Goal: Task Accomplishment & Management: Complete application form

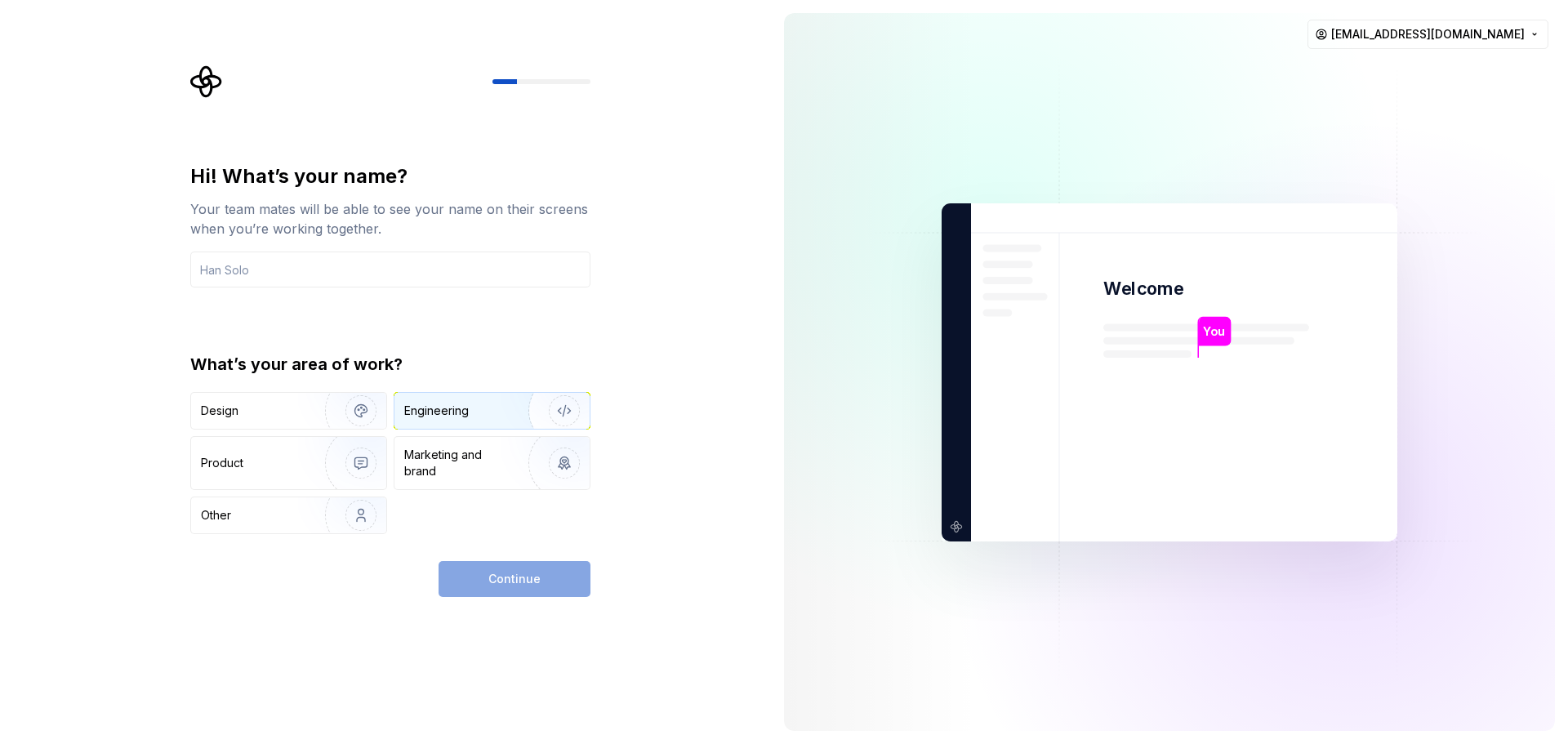
click at [430, 416] on div "Engineering" at bounding box center [436, 411] width 64 height 16
click at [498, 587] on div "Continue" at bounding box center [514, 579] width 152 height 36
click at [494, 468] on div "Marketing and brand" at bounding box center [459, 463] width 111 height 33
click at [460, 411] on div "Engineering" at bounding box center [436, 411] width 64 height 16
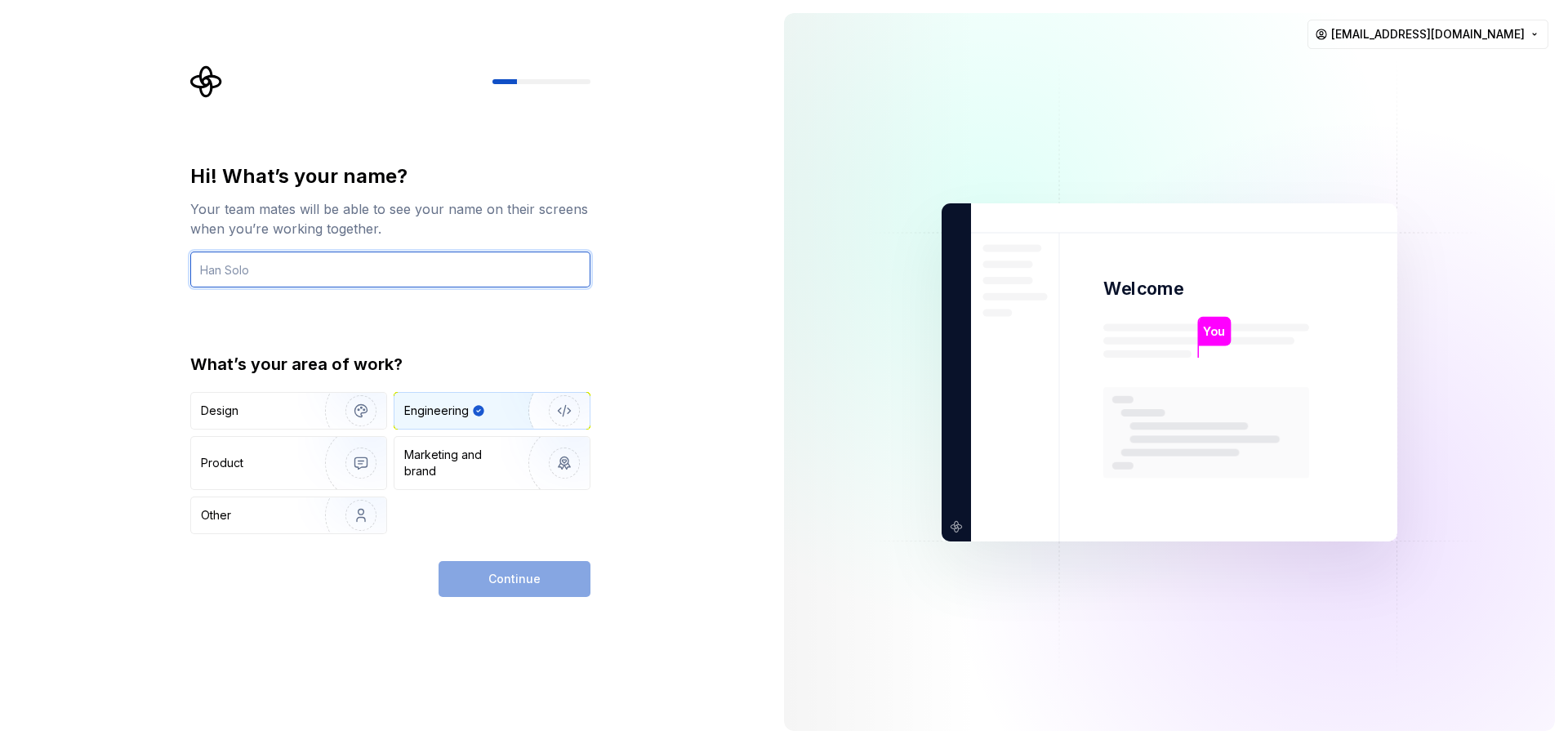
click at [400, 258] on input "text" at bounding box center [390, 269] width 400 height 36
type input "Ath"
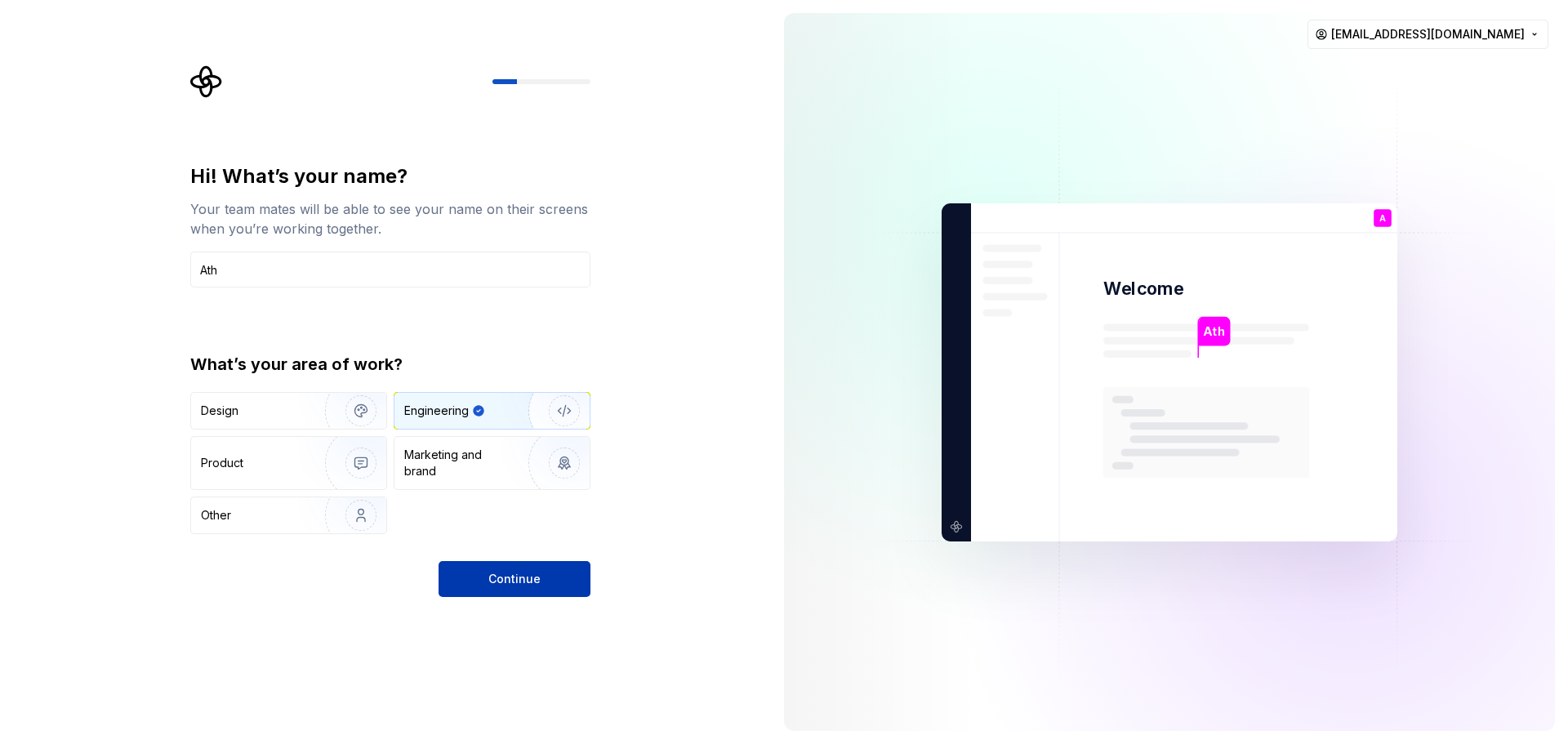
click at [508, 583] on span "Continue" at bounding box center [514, 579] width 52 height 16
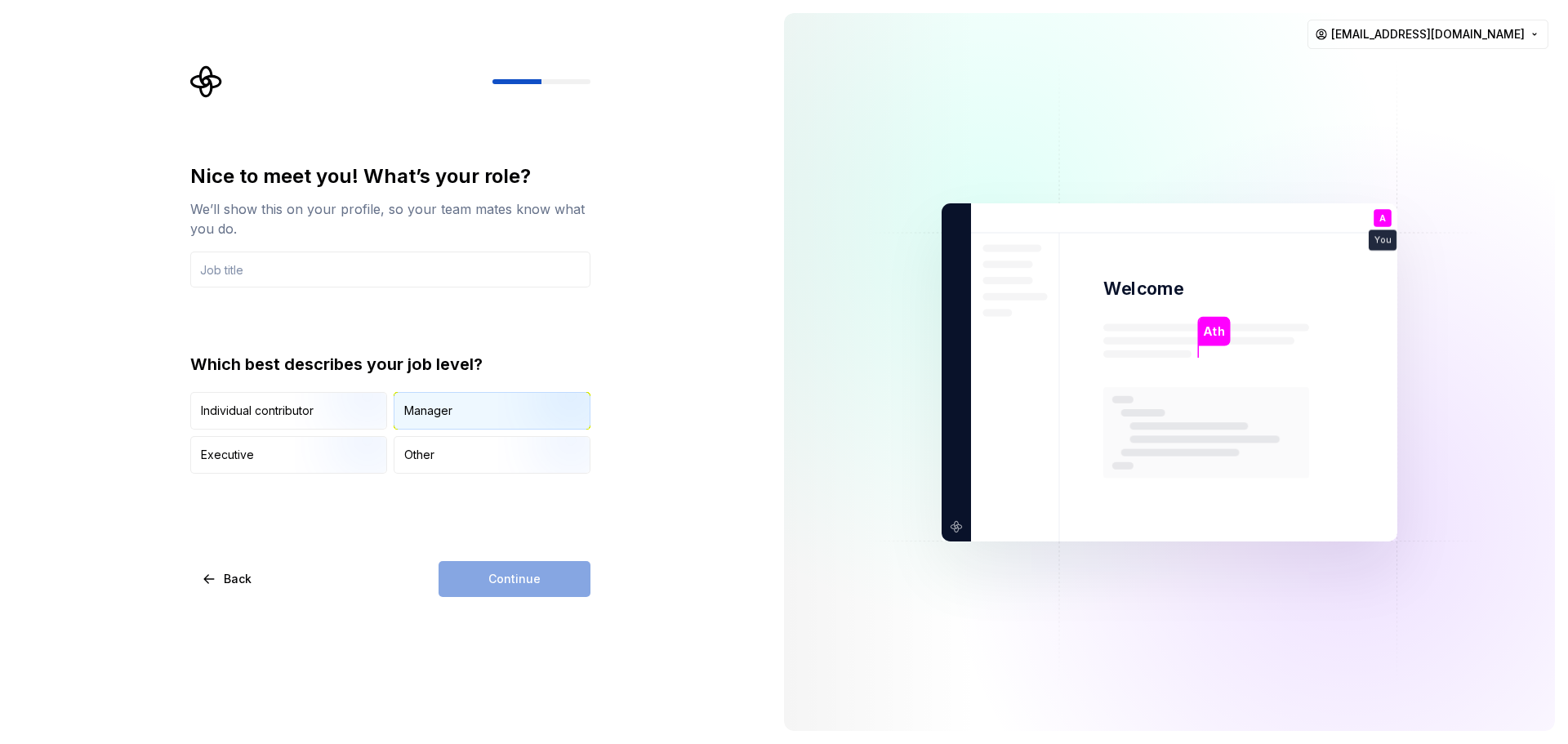
click at [407, 420] on div "Manager" at bounding box center [492, 411] width 195 height 36
click at [337, 458] on img "button" at bounding box center [347, 476] width 105 height 110
click at [401, 268] on input "text" at bounding box center [390, 269] width 400 height 36
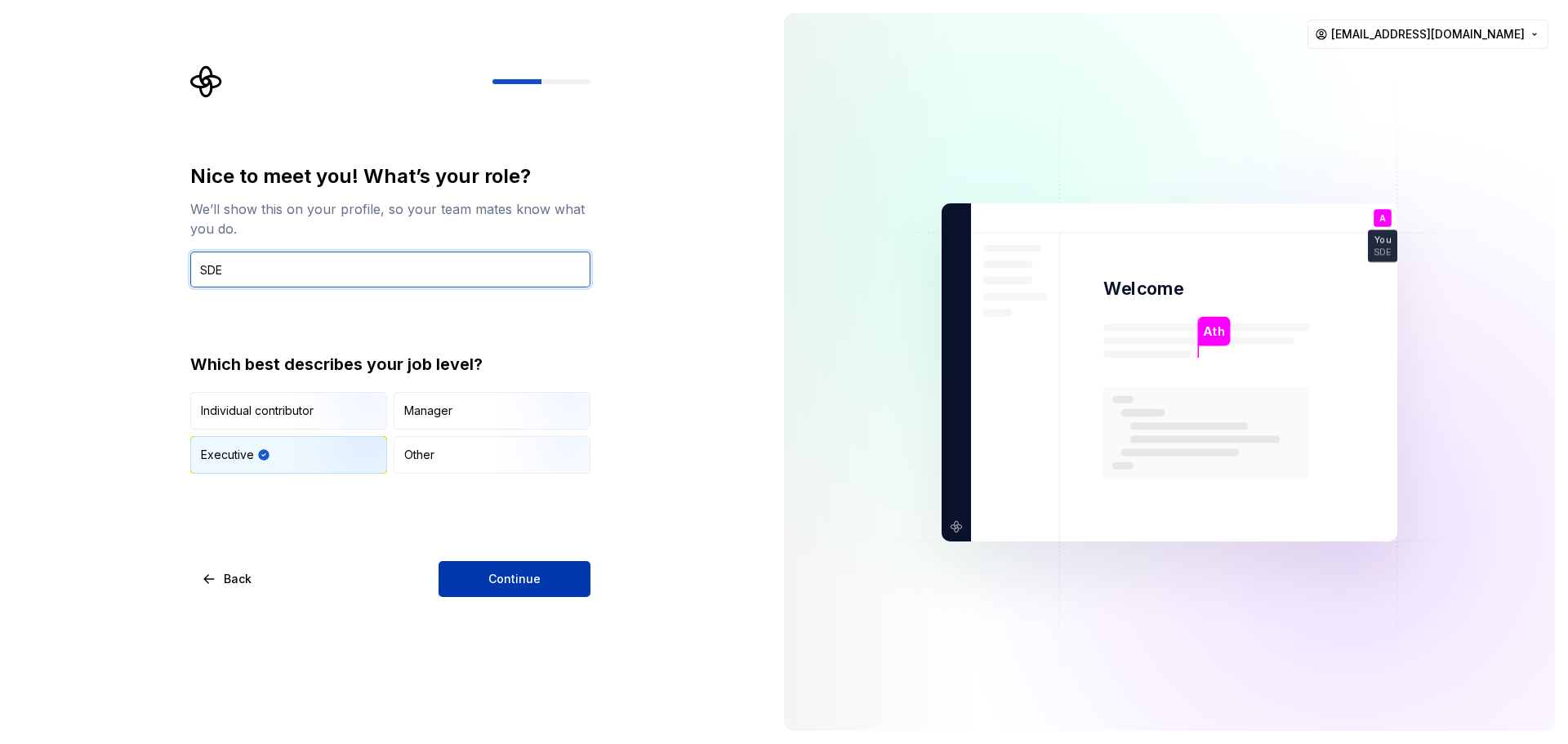
type input "SDE"
click at [492, 575] on span "Continue" at bounding box center [514, 579] width 52 height 16
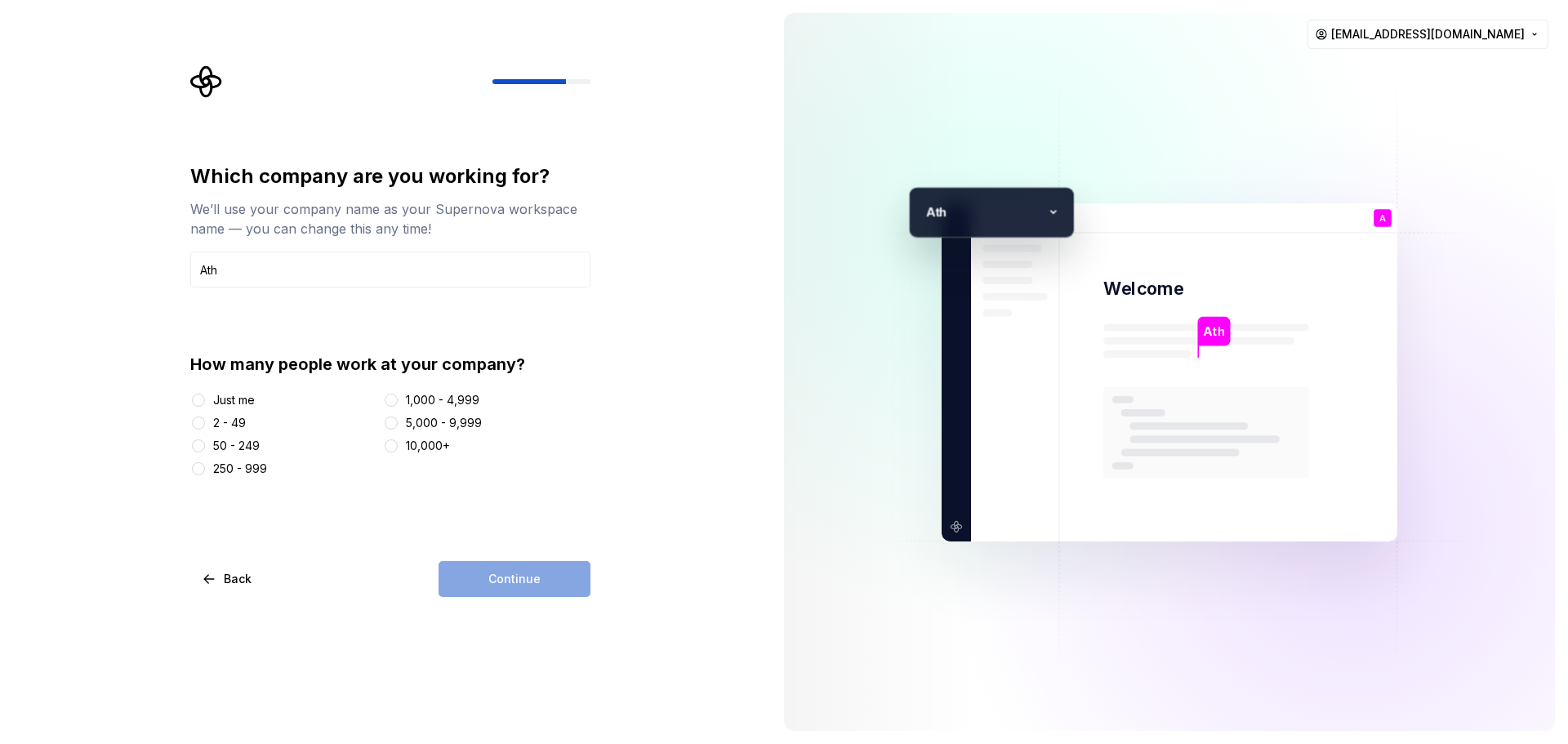
type input "Ath"
click at [201, 426] on button "2 - 49" at bounding box center [198, 423] width 13 height 13
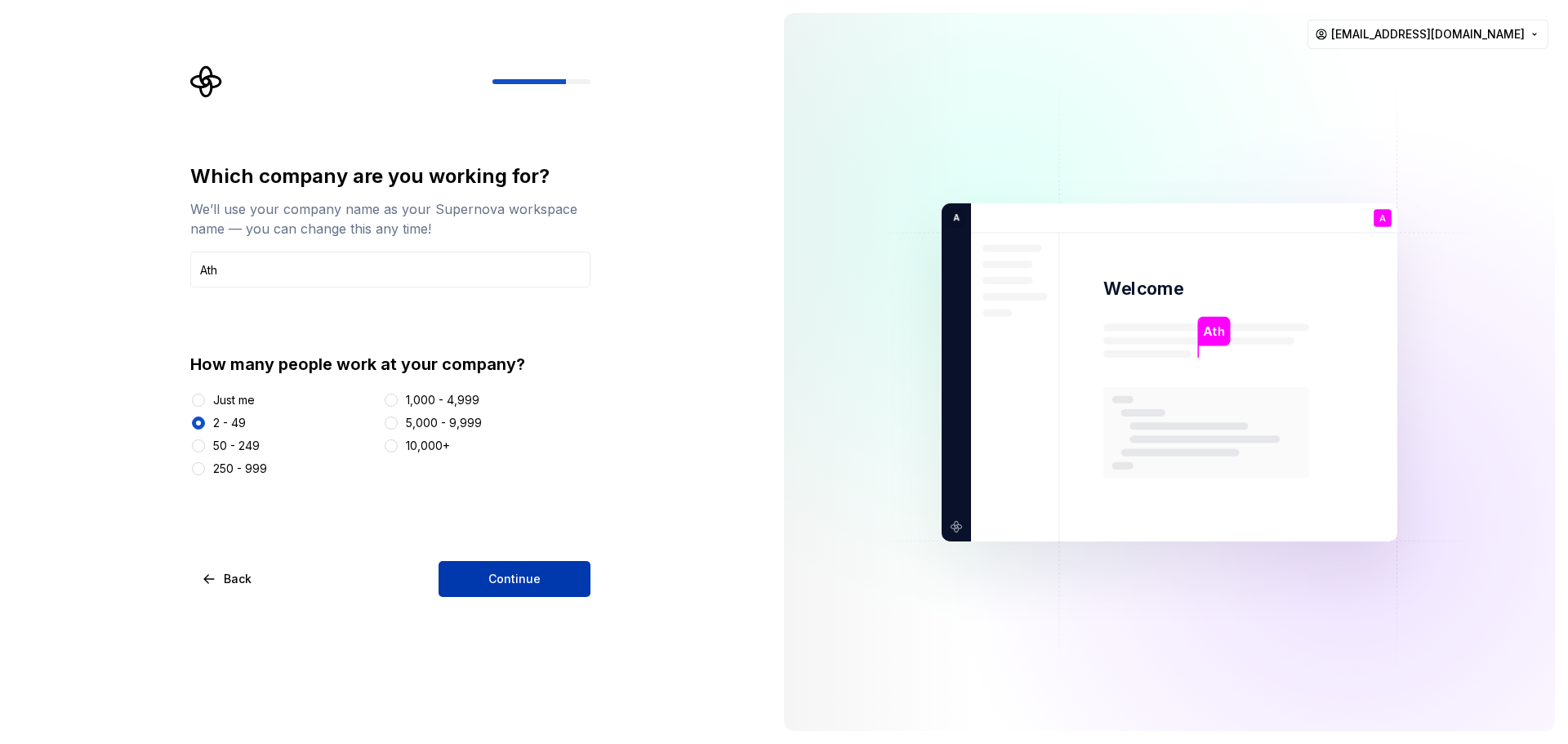
click at [532, 577] on span "Continue" at bounding box center [514, 579] width 52 height 16
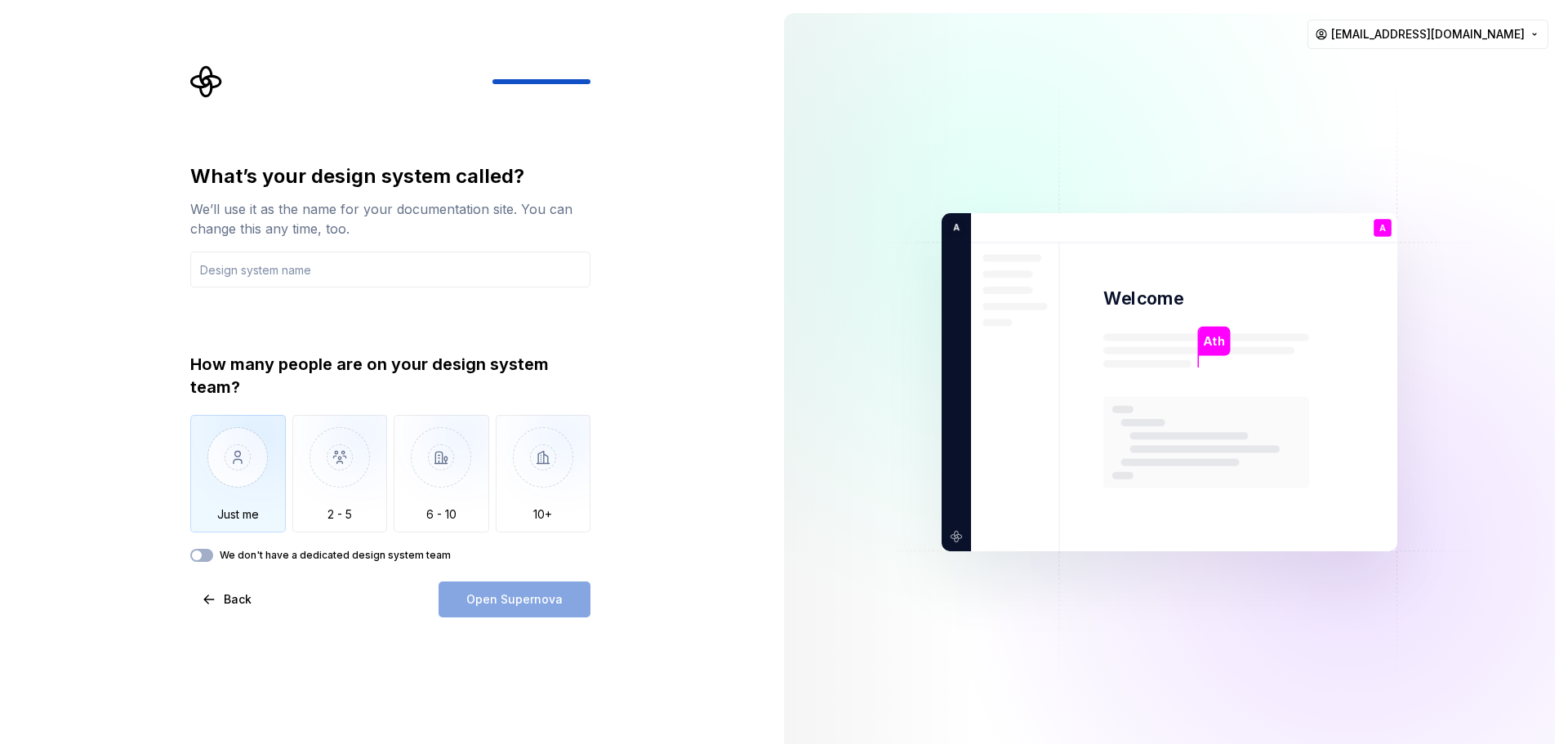
click at [267, 470] on img "button" at bounding box center [237, 470] width 95 height 110
click at [309, 263] on input "text" at bounding box center [390, 269] width 400 height 36
click at [203, 558] on button "We don't have a dedicated design system team" at bounding box center [201, 555] width 23 height 13
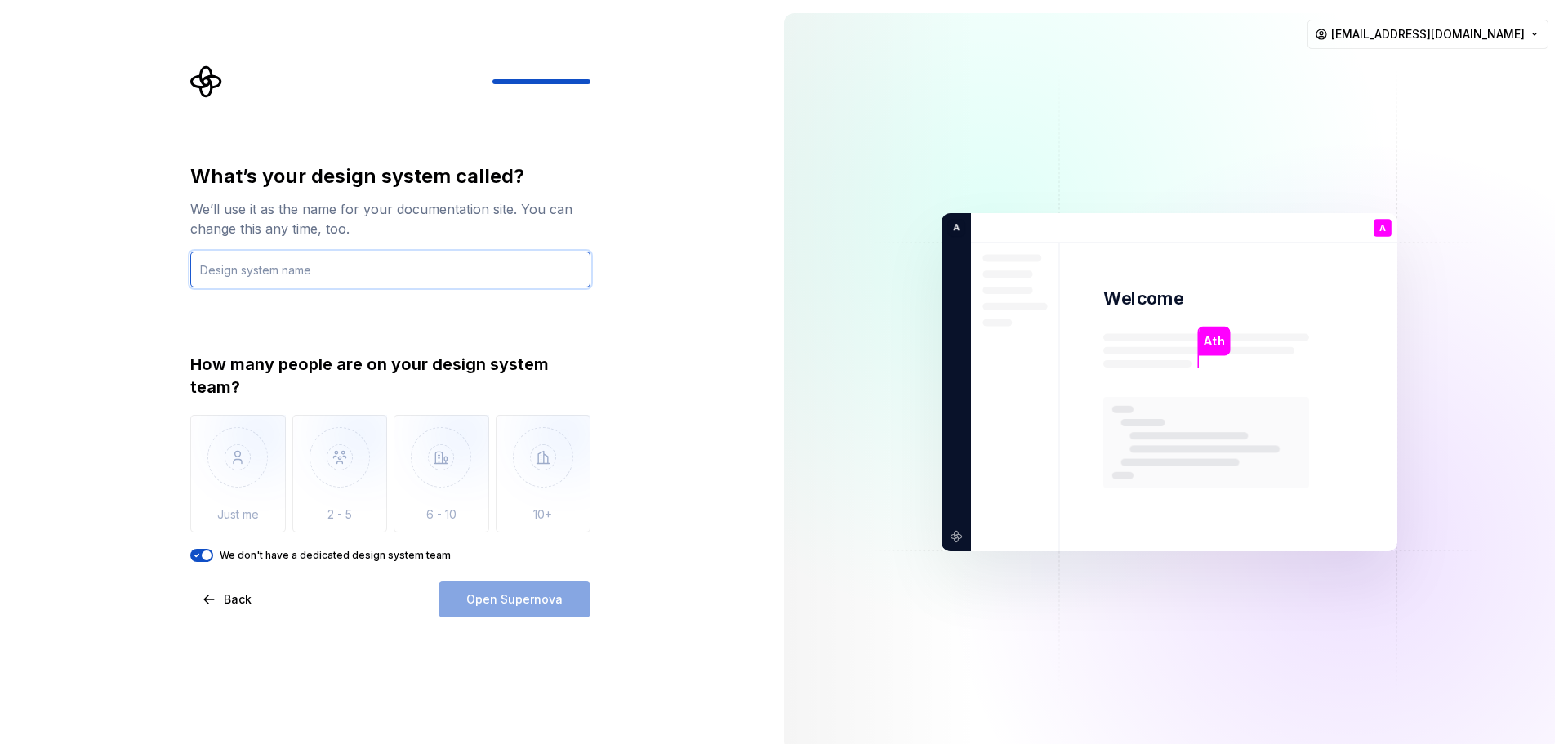
click at [343, 279] on input "text" at bounding box center [390, 269] width 400 height 36
type input "Ath"
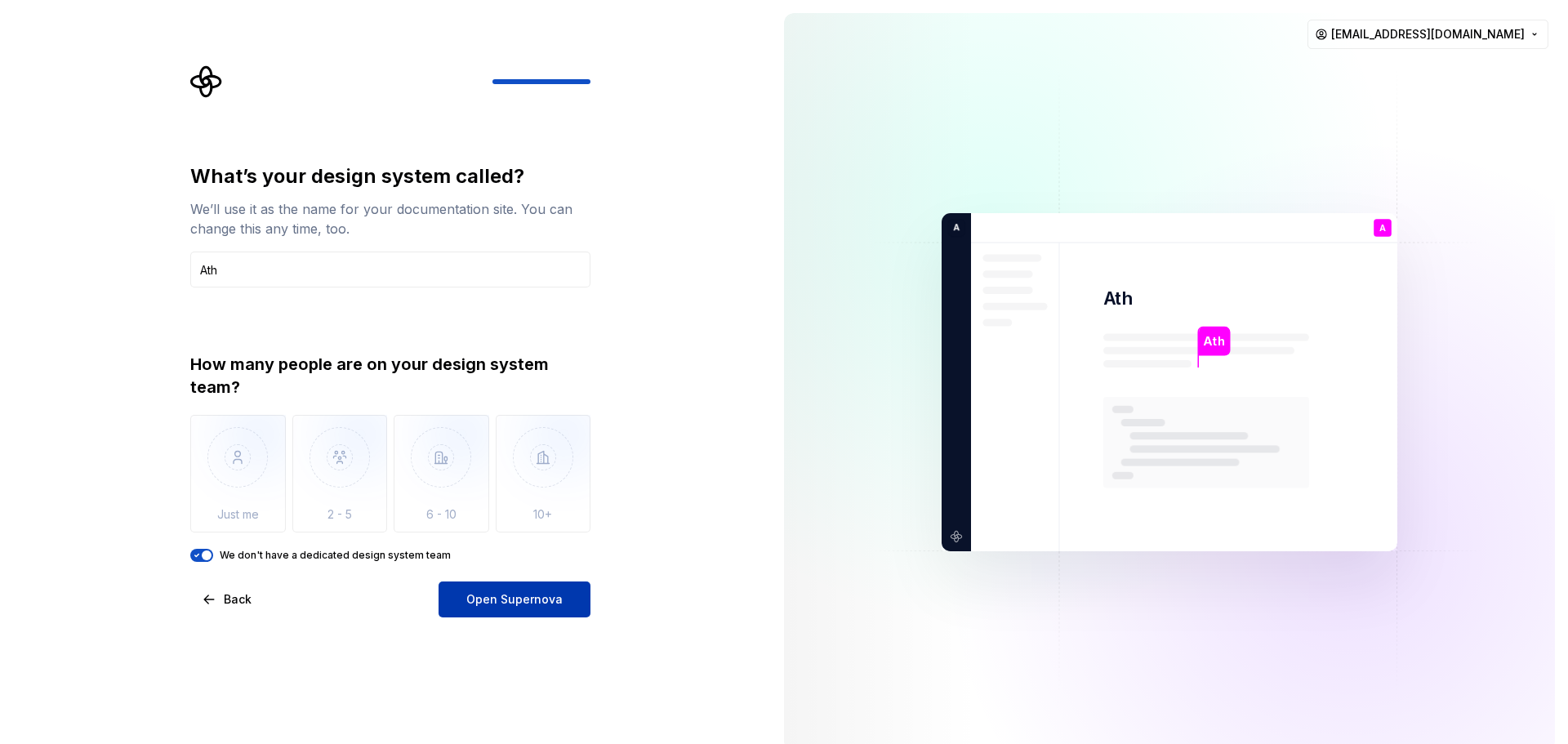
click at [476, 585] on button "Open Supernova" at bounding box center [514, 599] width 152 height 36
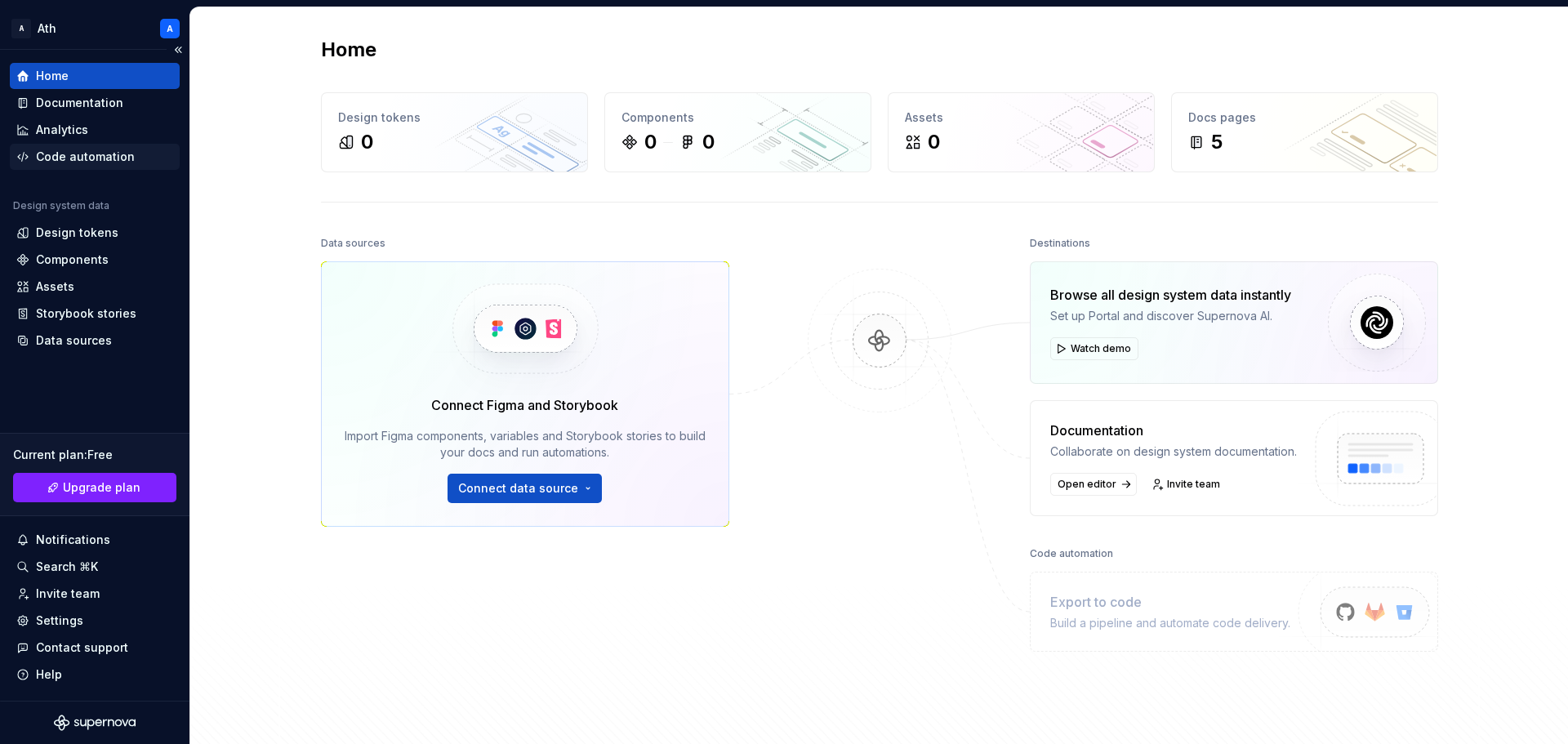
click at [114, 158] on div "Code automation" at bounding box center [85, 156] width 99 height 16
click at [81, 155] on div "Code automation" at bounding box center [85, 156] width 99 height 16
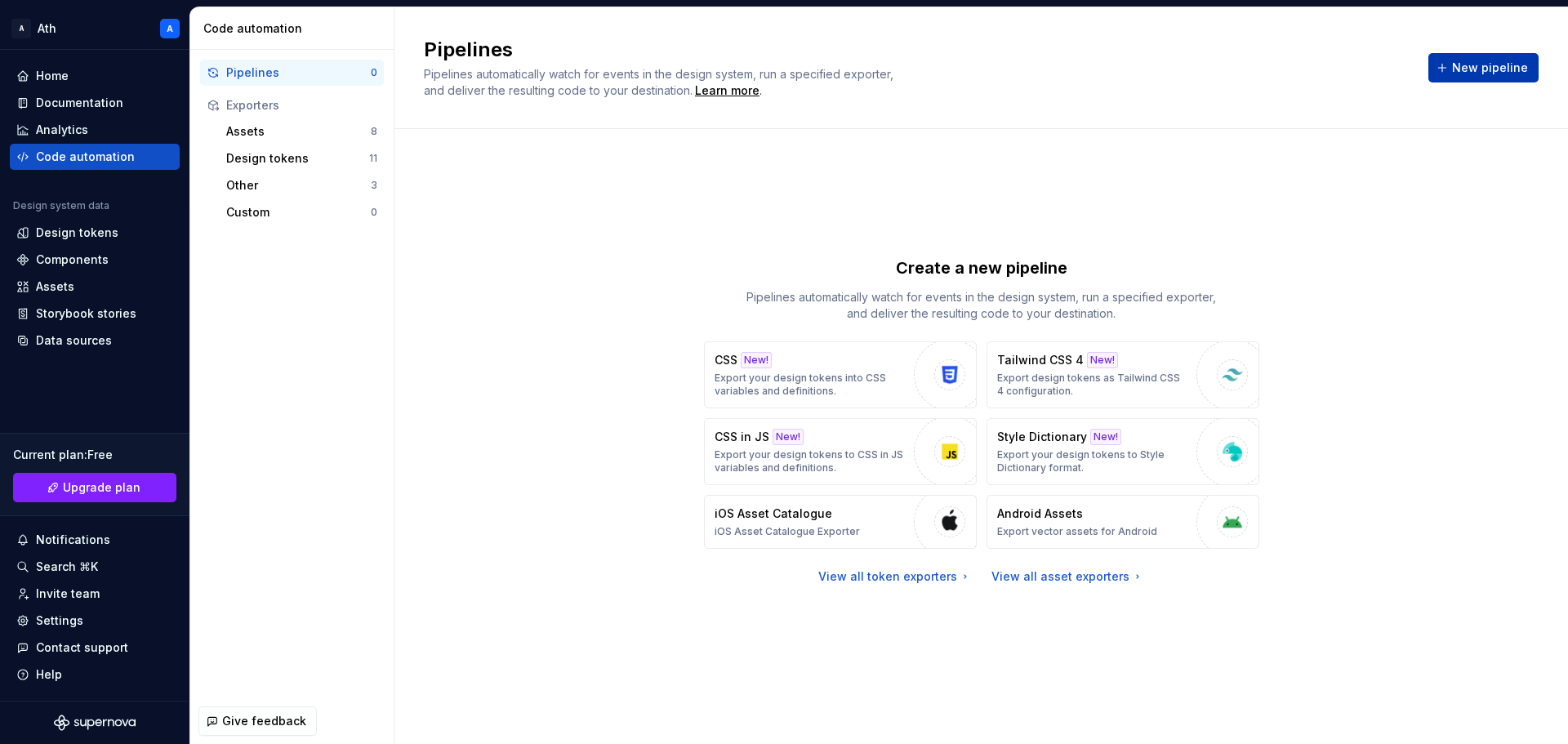
click at [1471, 71] on span "New pipeline" at bounding box center [1489, 68] width 76 height 16
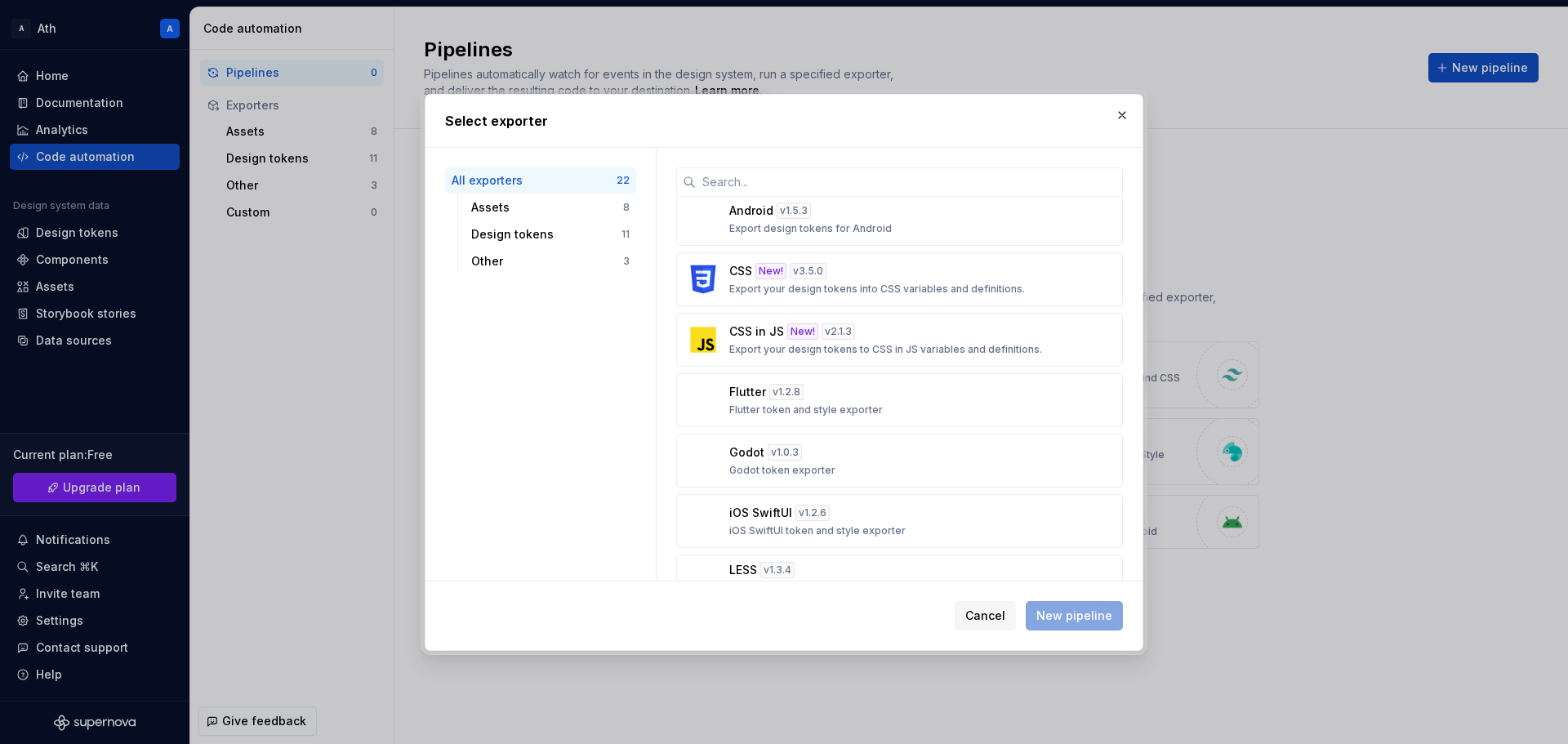
scroll to position [549, 0]
click at [982, 612] on span "Cancel" at bounding box center [985, 615] width 40 height 16
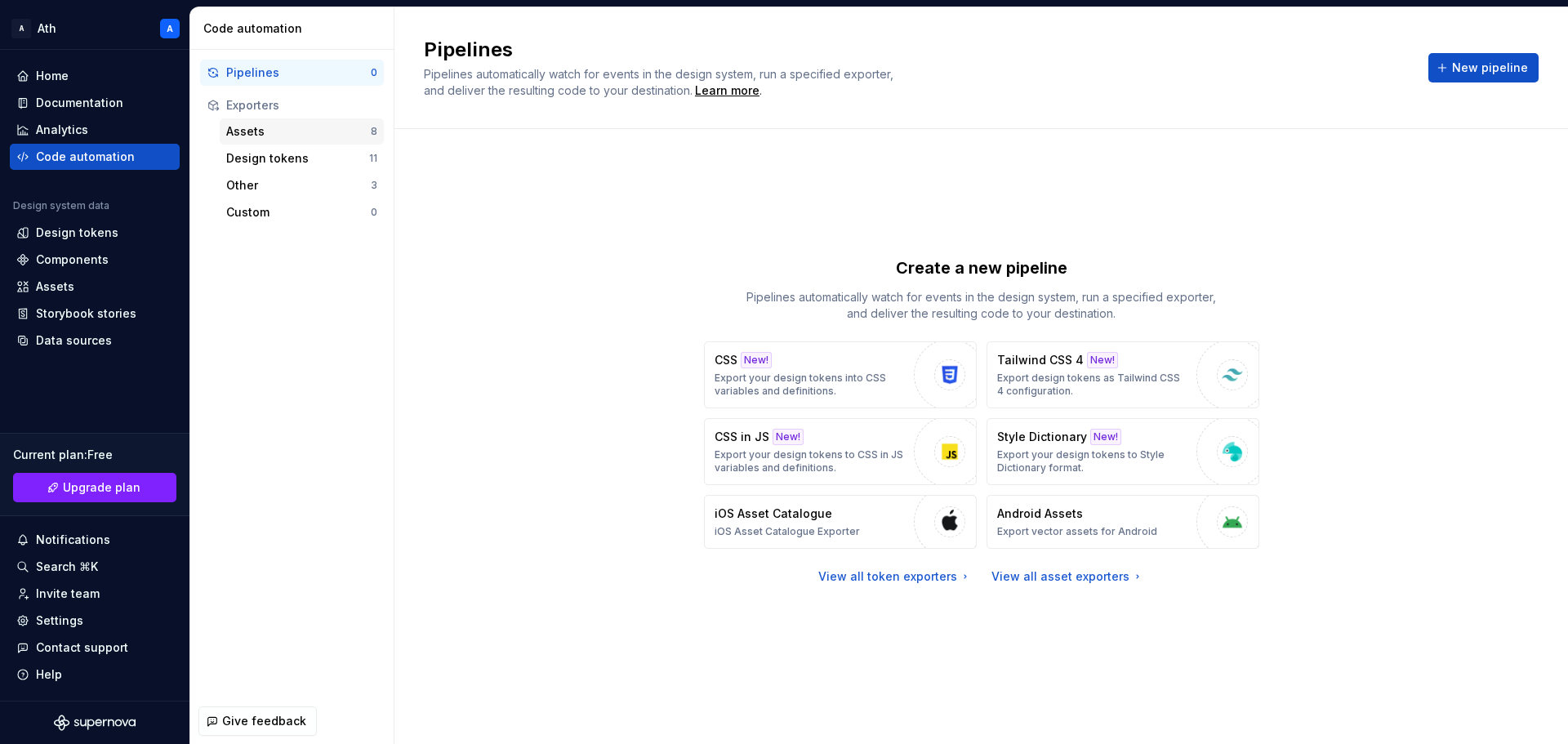
click at [279, 133] on div "Assets" at bounding box center [298, 131] width 145 height 16
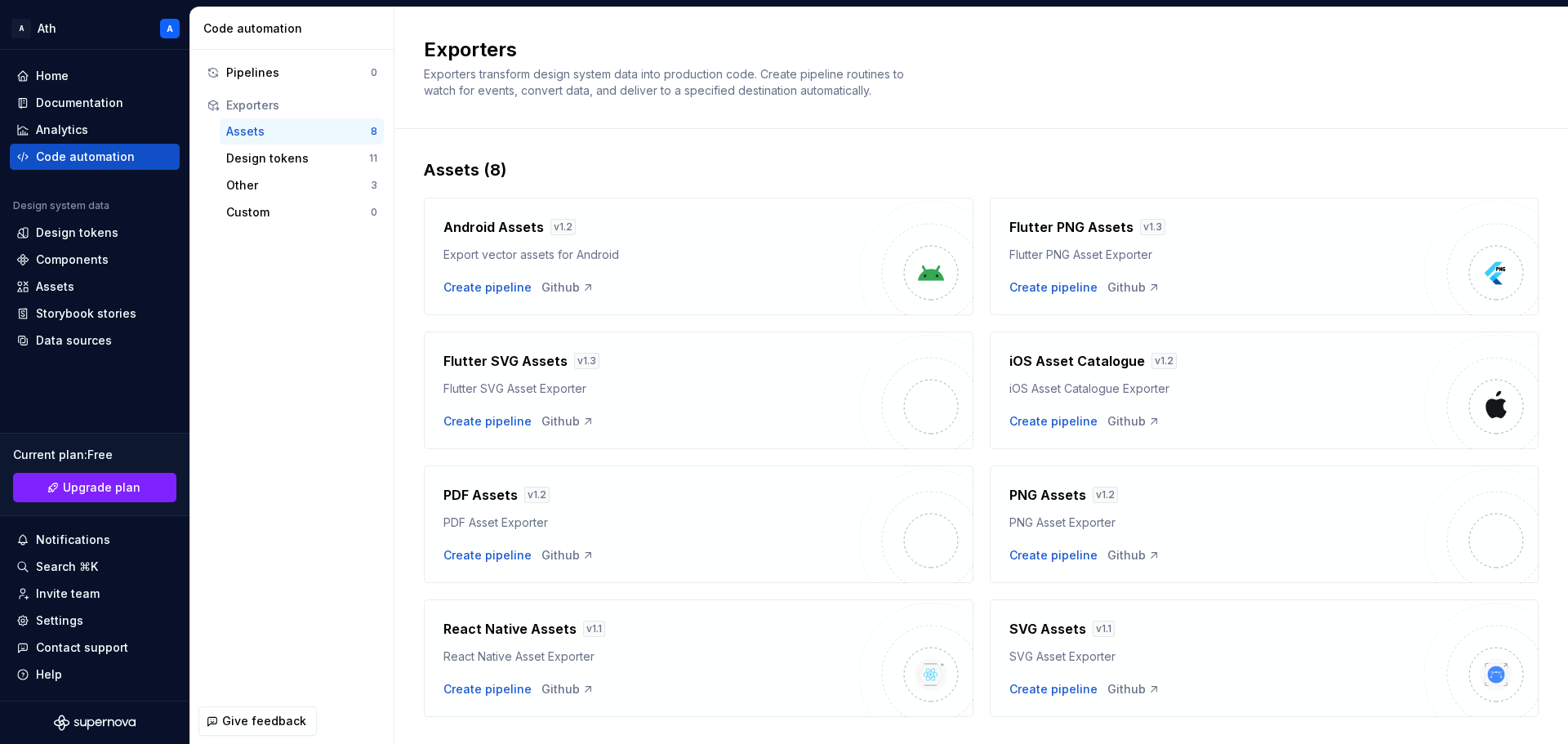
scroll to position [35, 0]
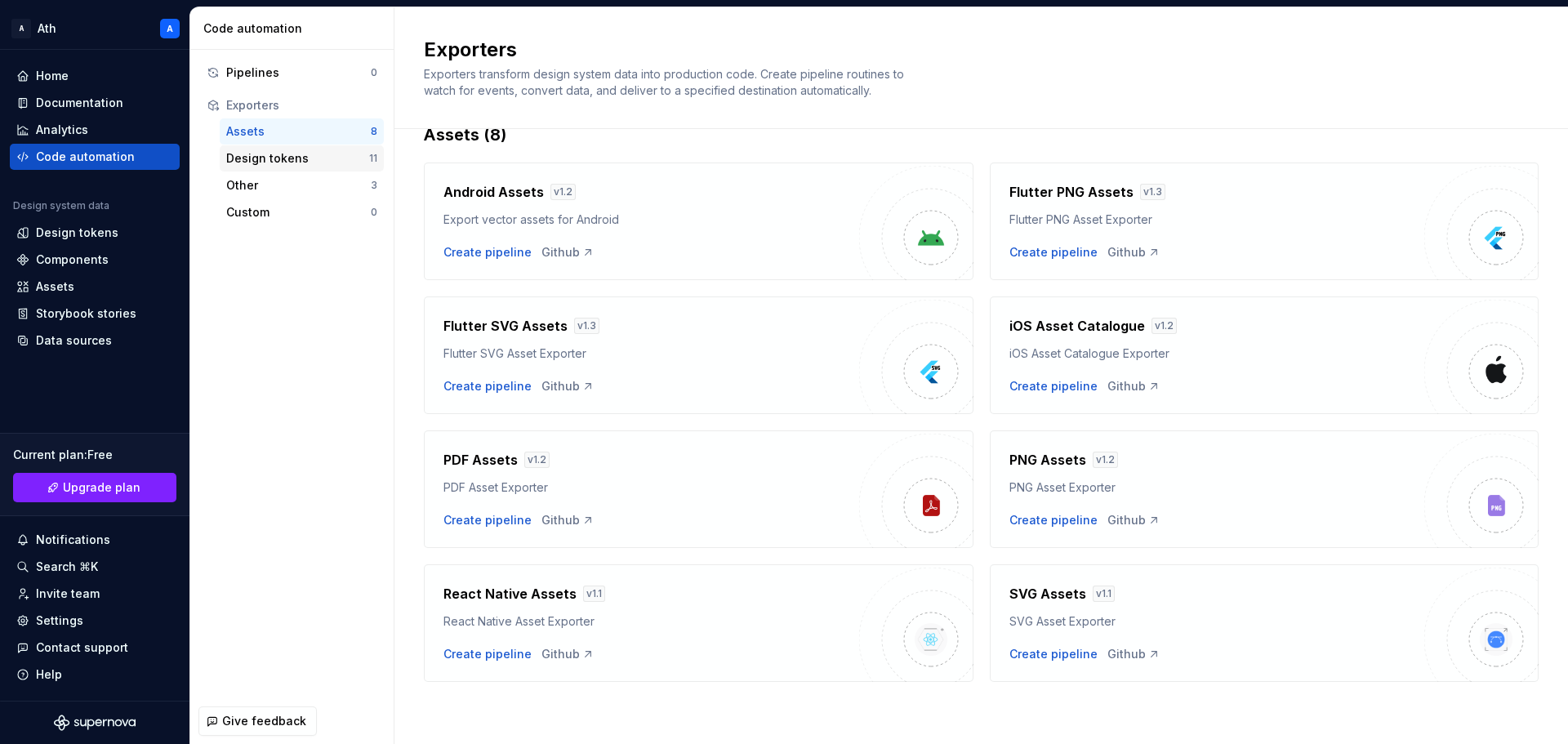
click at [309, 155] on div "Design tokens" at bounding box center [297, 158] width 143 height 16
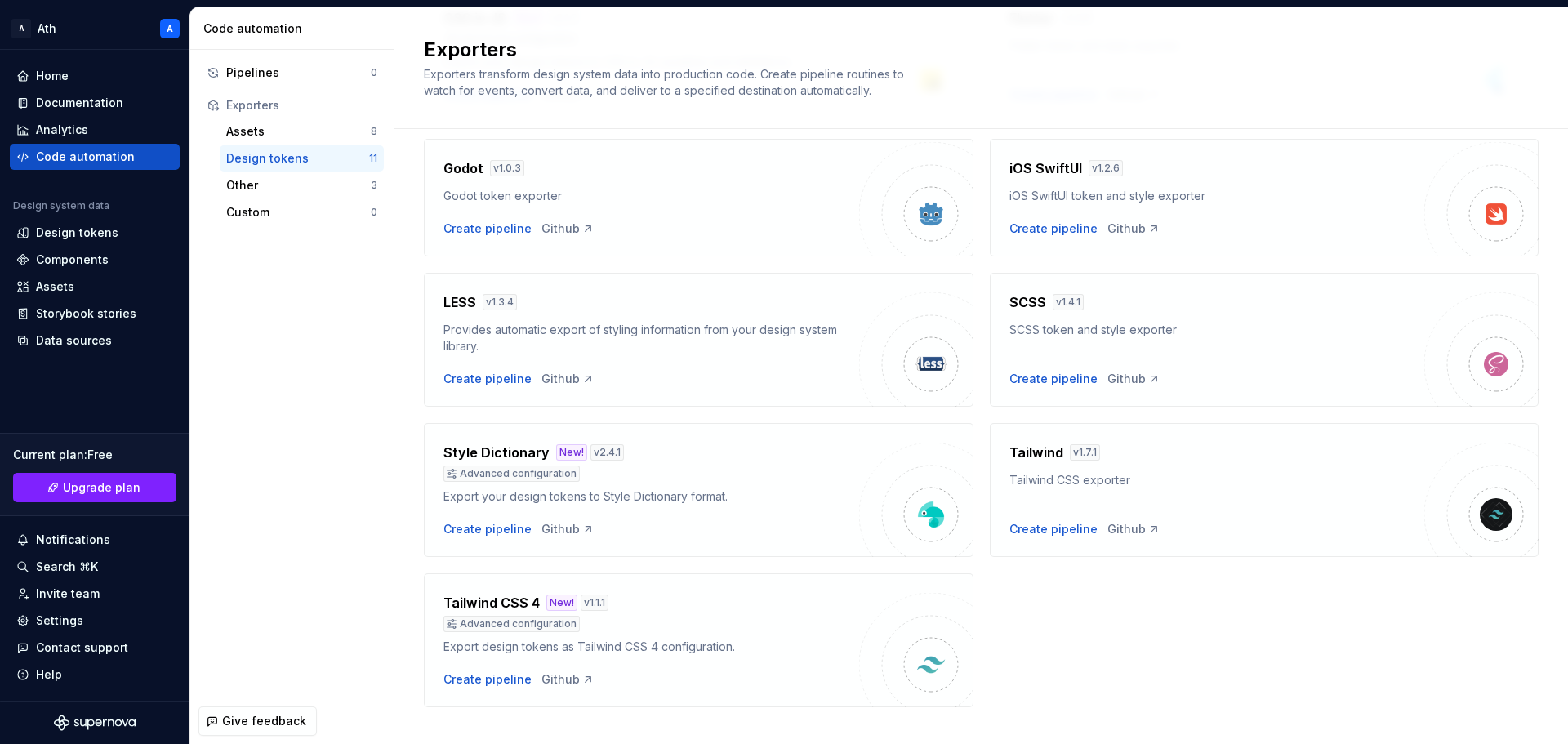
scroll to position [385, 0]
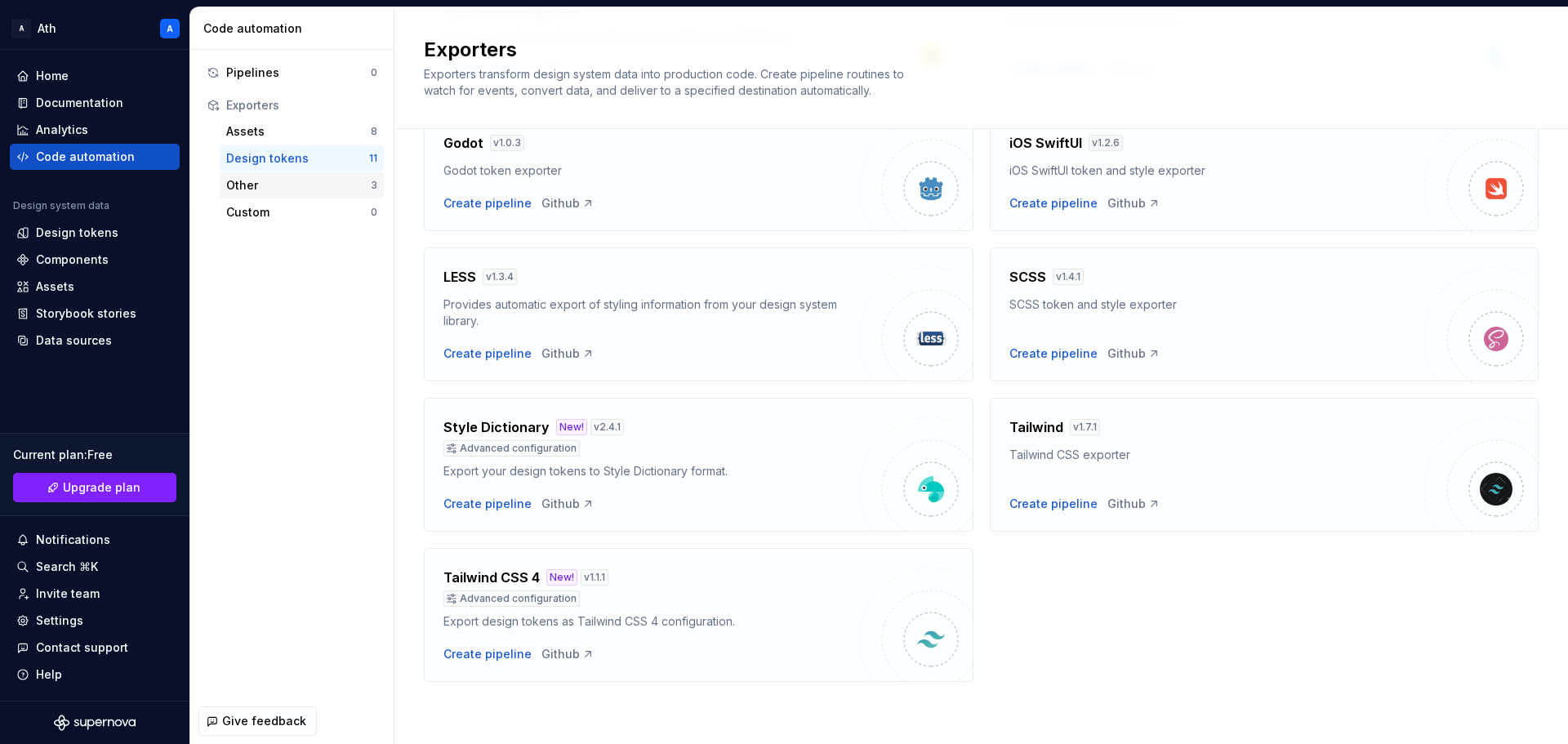
click at [333, 186] on div "Other" at bounding box center [298, 185] width 145 height 16
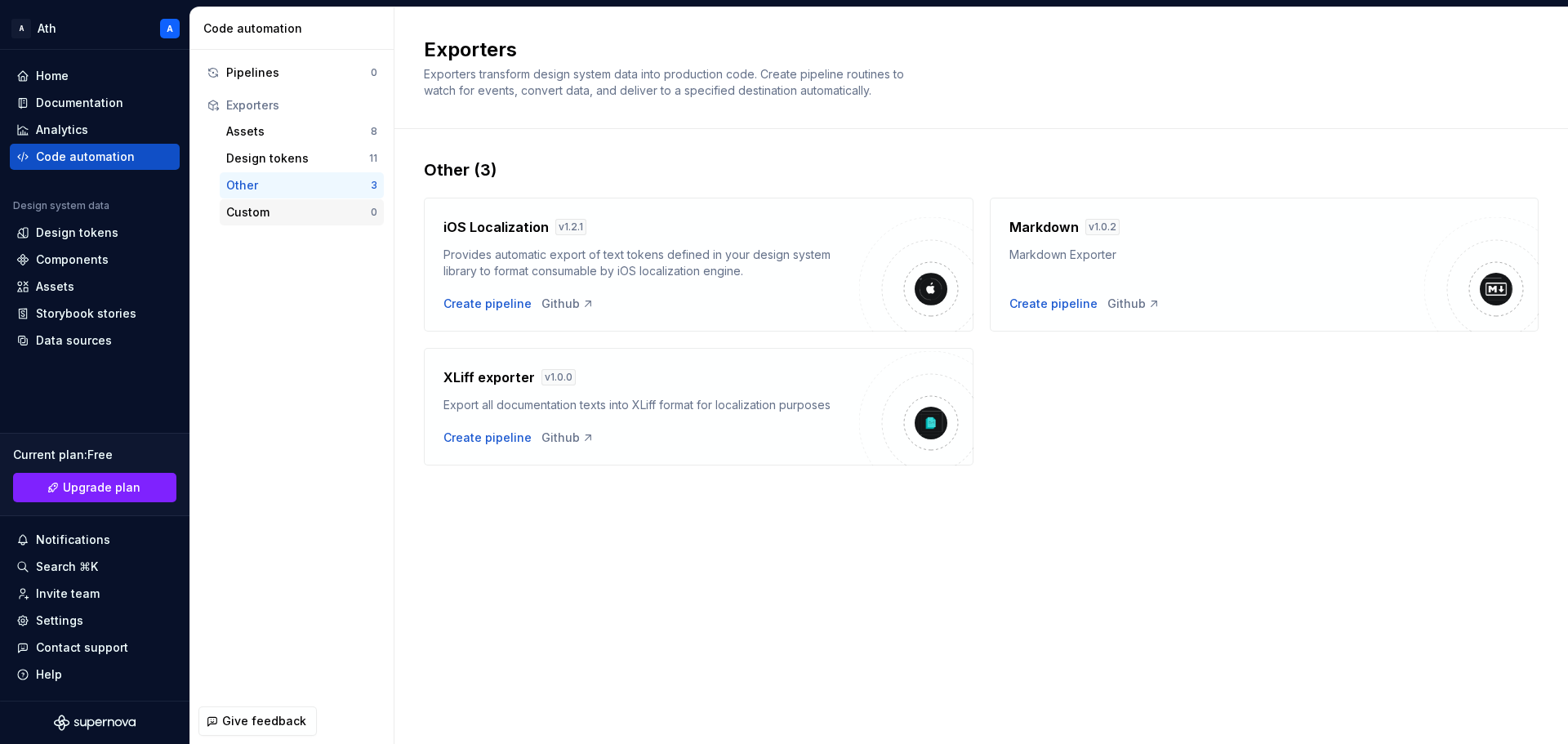
click at [332, 211] on div "Custom" at bounding box center [298, 212] width 145 height 16
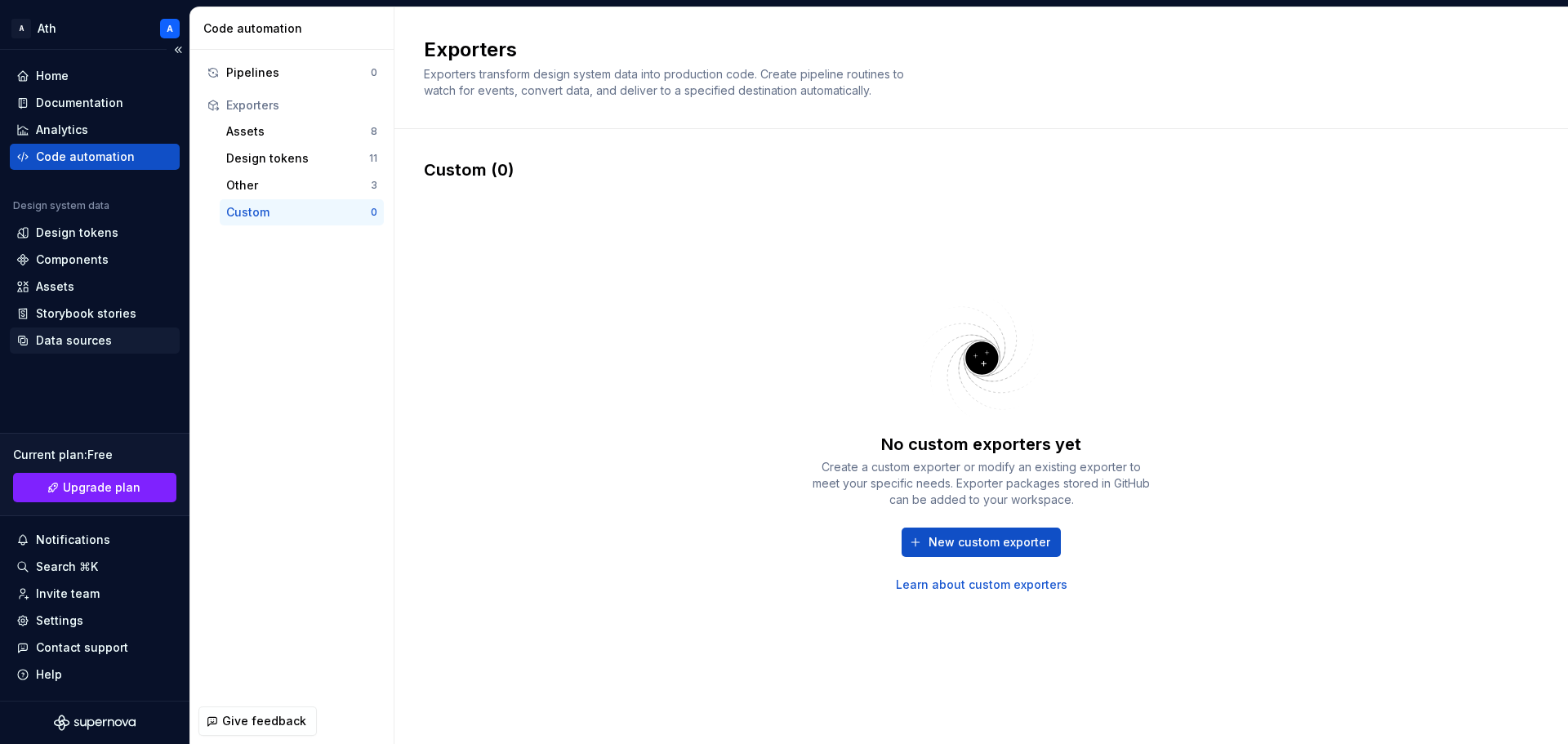
click at [92, 333] on div "Data sources" at bounding box center [74, 340] width 76 height 16
click at [80, 77] on div "Home" at bounding box center [94, 75] width 157 height 16
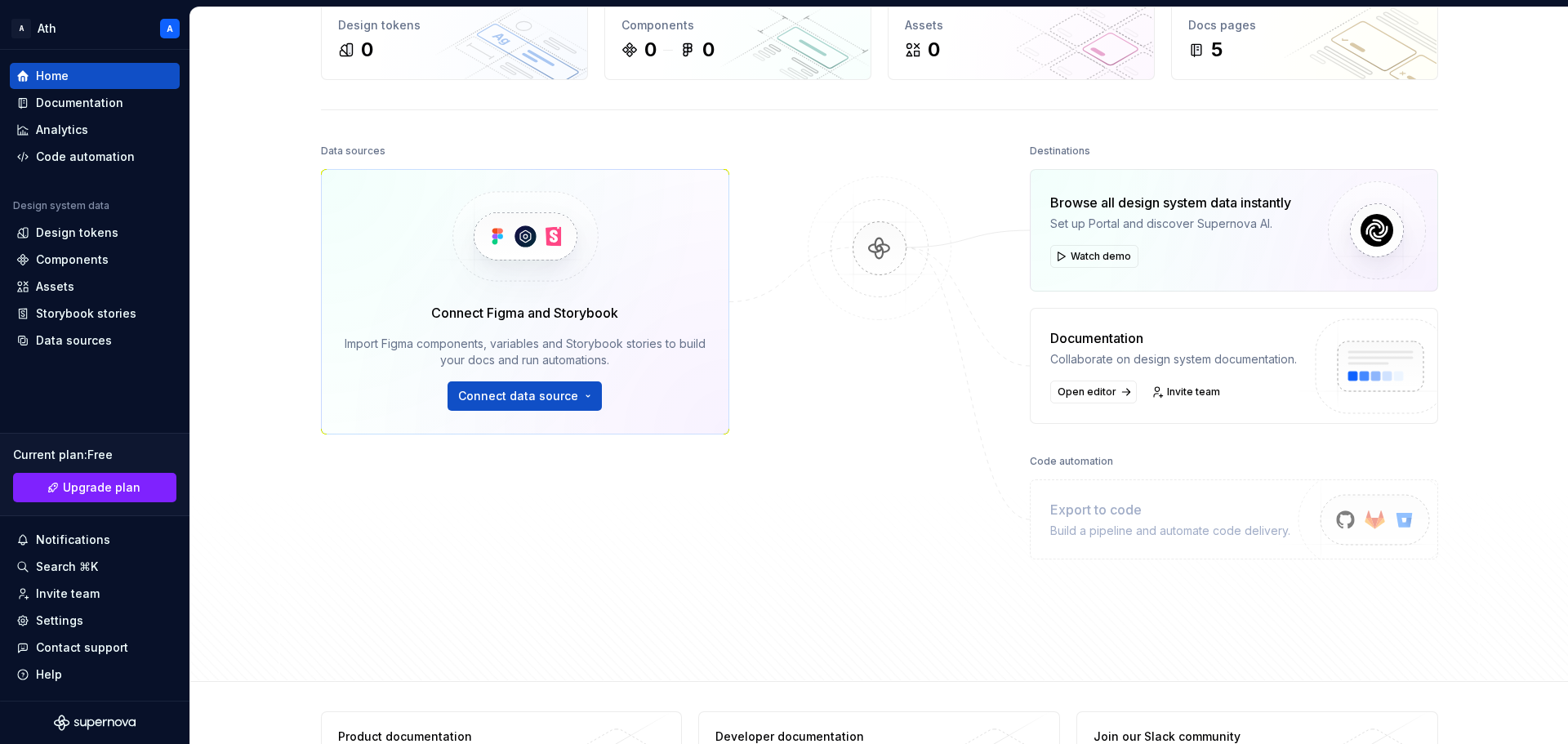
scroll to position [169, 0]
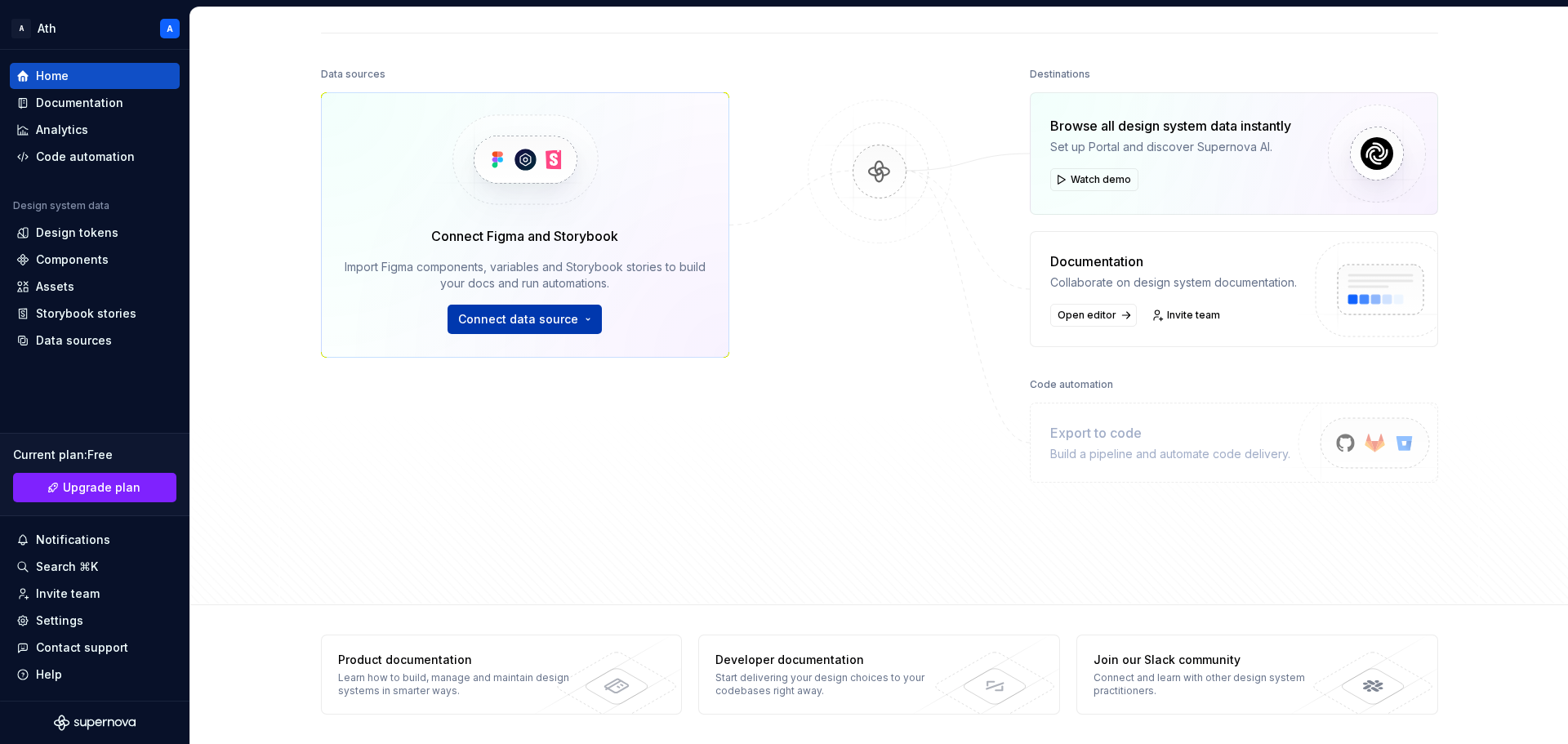
click at [526, 329] on button "Connect data source" at bounding box center [525, 319] width 154 height 29
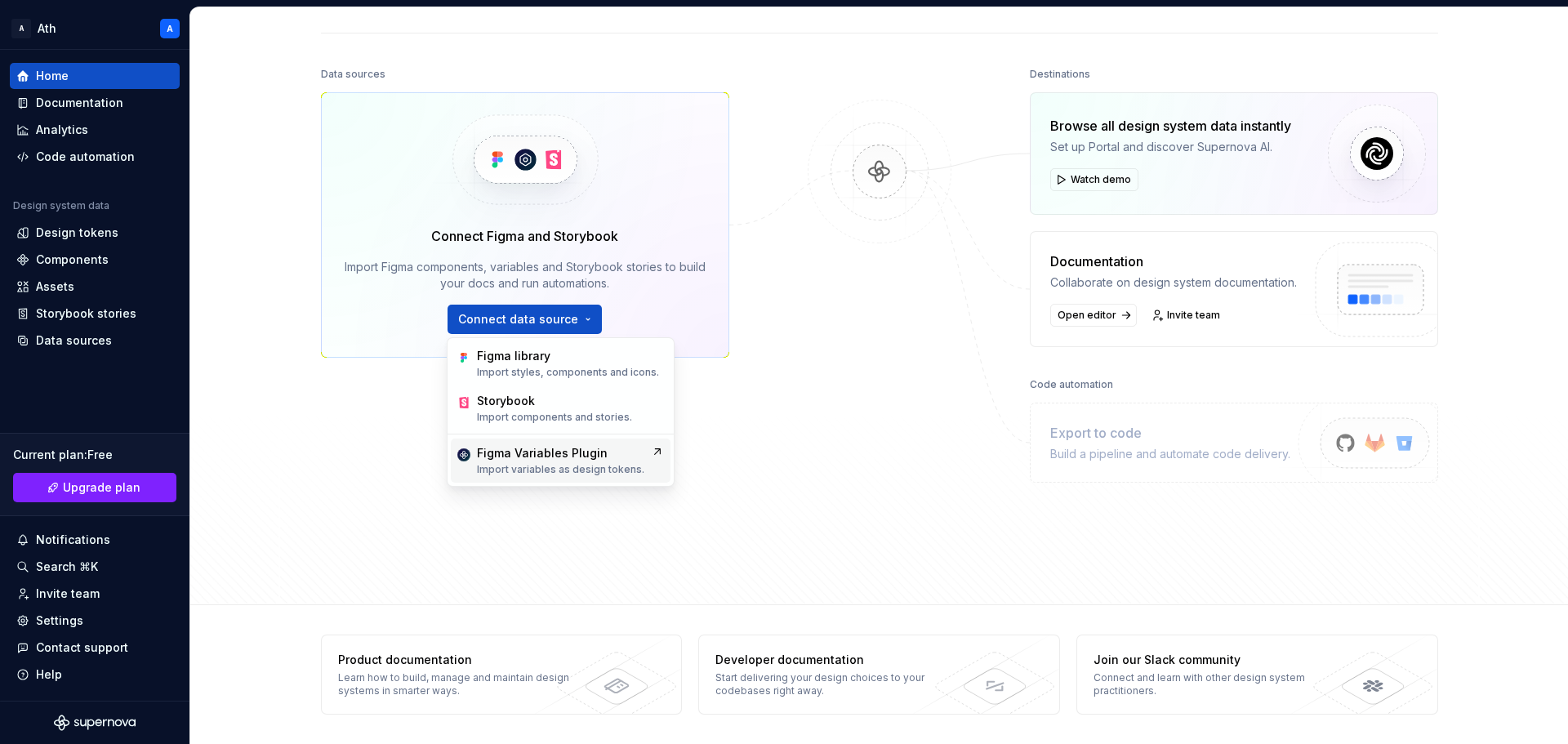
click at [563, 466] on p "Import variables as design tokens." at bounding box center [560, 469] width 167 height 13
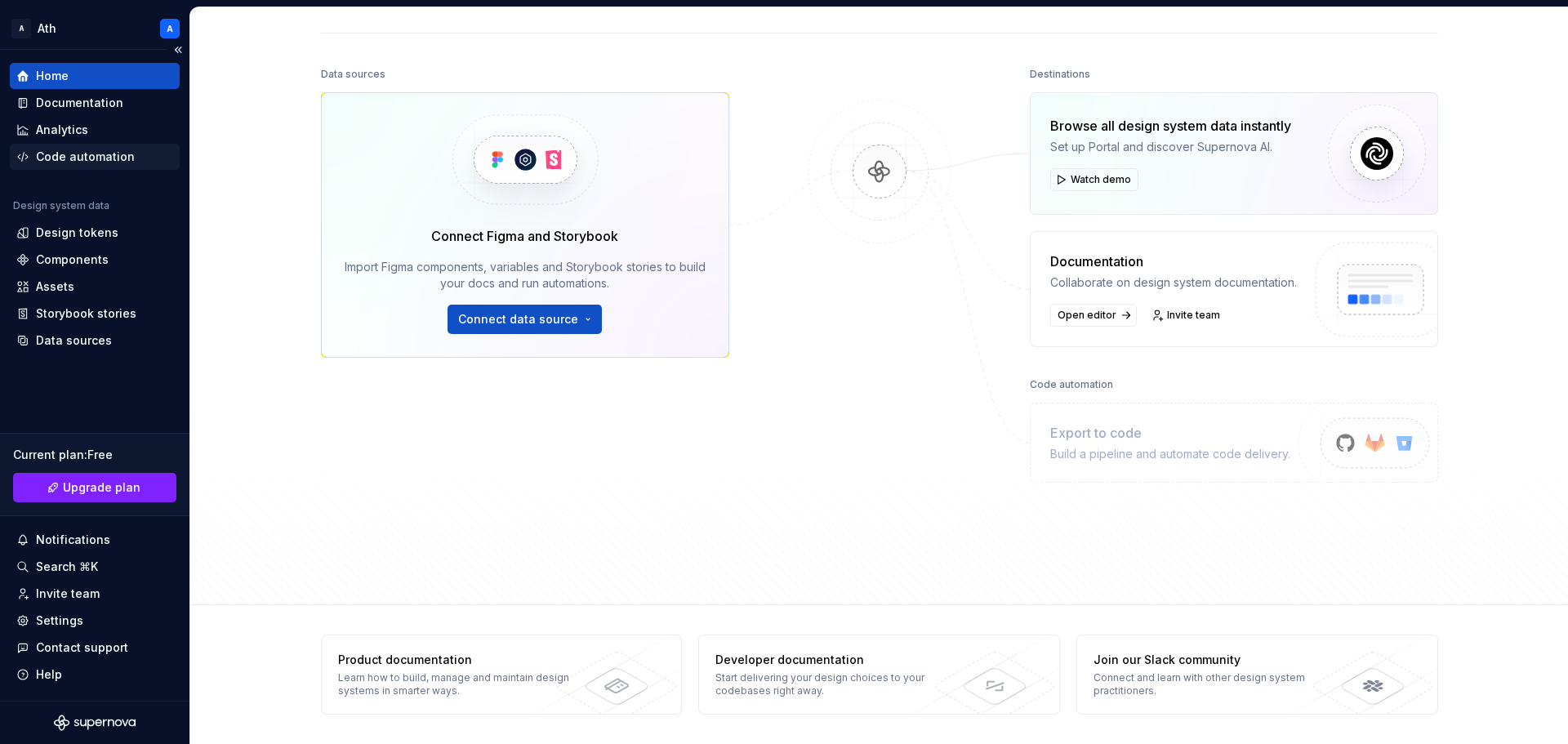
click at [93, 160] on div "Code automation" at bounding box center [85, 156] width 99 height 16
